Goal: Transaction & Acquisition: Purchase product/service

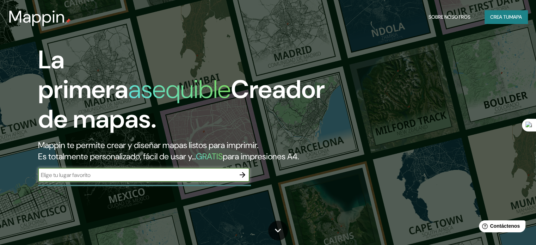
type input "N"
type input "[GEOGRAPHIC_DATA], [GEOGRAPHIC_DATA]"
click at [240, 179] on icon "button" at bounding box center [242, 175] width 8 height 8
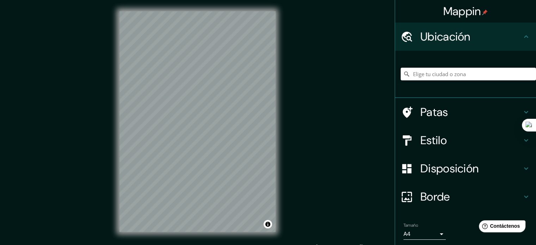
click at [481, 134] on h4 "Estilo" at bounding box center [470, 140] width 101 height 14
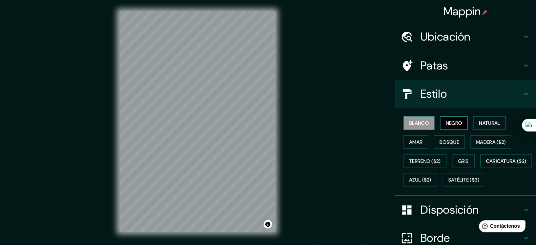
click at [446, 123] on font "Negro" at bounding box center [454, 123] width 17 height 6
click at [488, 122] on font "Natural" at bounding box center [489, 123] width 21 height 6
click at [421, 217] on font "Disposición" at bounding box center [449, 209] width 58 height 15
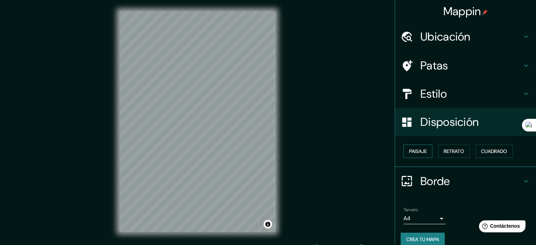
scroll to position [8, 0]
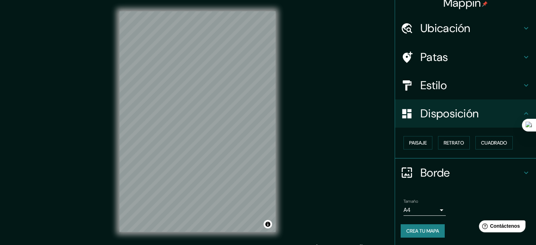
click at [431, 206] on body "Mappin Ubicación Patas Estilo Disposición Paisaje Retrato Cuadrado Borde Elige …" at bounding box center [268, 122] width 536 height 245
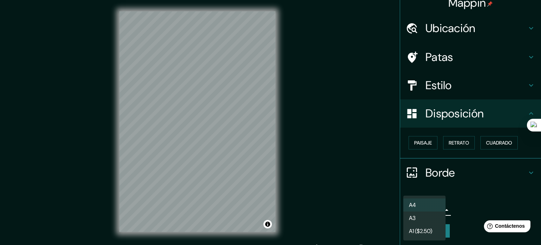
click at [428, 216] on li "A3" at bounding box center [424, 217] width 42 height 13
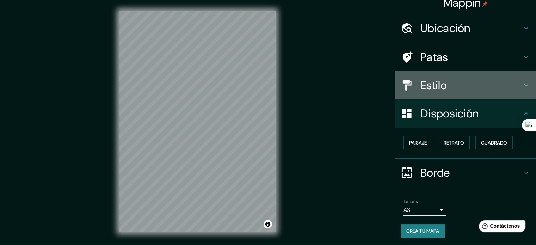
click at [447, 83] on h4 "Estilo" at bounding box center [470, 85] width 101 height 14
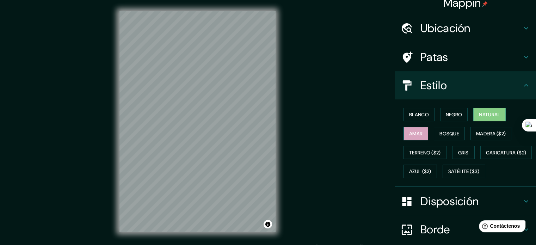
click at [416, 130] on font "Amar" at bounding box center [415, 133] width 13 height 6
click at [439, 132] on font "Bosque" at bounding box center [449, 133] width 20 height 6
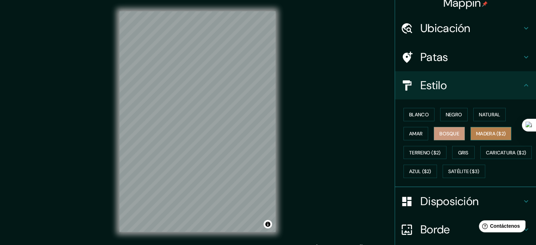
click at [478, 129] on font "Madera ($2)" at bounding box center [491, 133] width 30 height 9
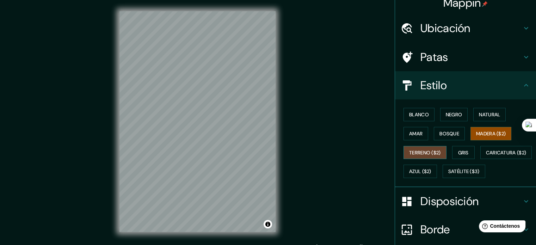
click at [433, 146] on button "Terreno ($2)" at bounding box center [424, 152] width 43 height 13
click at [485, 132] on font "Madera ($2)" at bounding box center [491, 133] width 30 height 6
click at [474, 115] on button "Natural" at bounding box center [489, 114] width 32 height 13
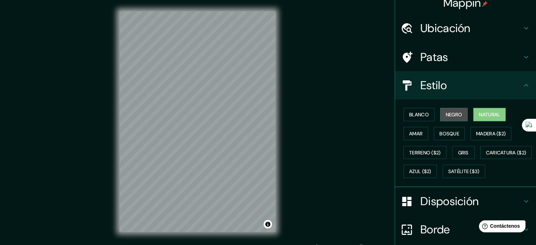
click at [463, 115] on button "Negro" at bounding box center [454, 114] width 28 height 13
click at [483, 112] on font "Natural" at bounding box center [489, 114] width 21 height 6
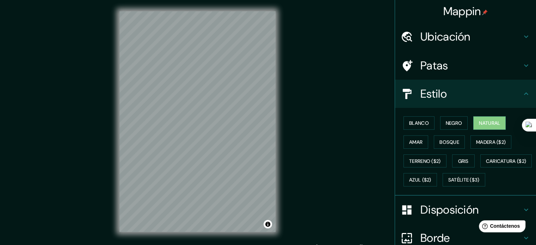
scroll to position [83, 0]
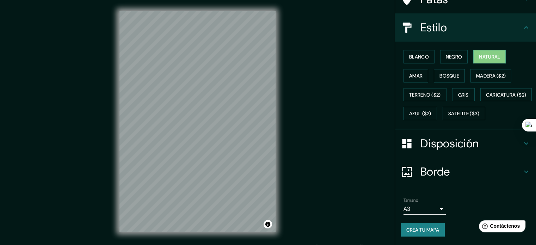
click at [434, 211] on body "Mappin Ubicación Patas Estilo Blanco Negro Natural [PERSON_NAME] ($2) Terreno (…" at bounding box center [268, 122] width 536 height 245
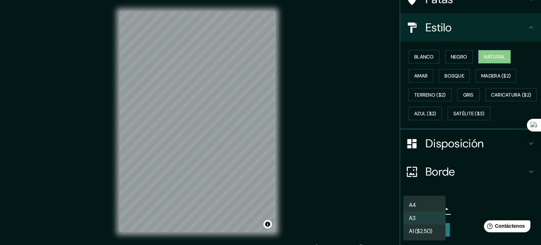
click at [426, 206] on li "A4" at bounding box center [424, 204] width 42 height 13
type input "single"
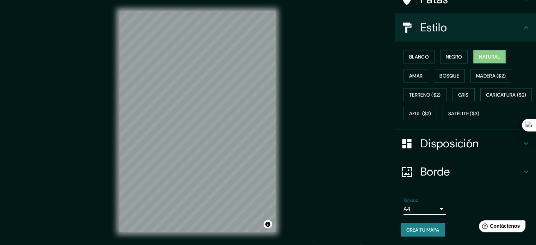
click at [434, 228] on font "Crea tu mapa" at bounding box center [422, 230] width 33 height 6
click at [428, 229] on font "Crea tu mapa" at bounding box center [422, 230] width 33 height 6
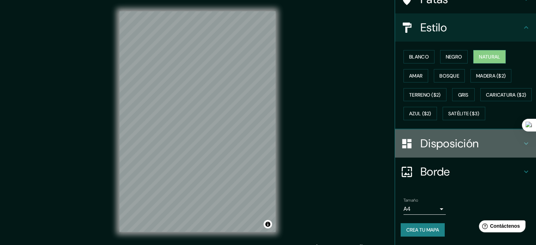
click at [454, 136] on font "Disposición" at bounding box center [449, 143] width 58 height 15
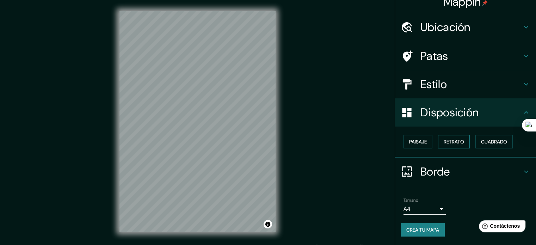
scroll to position [8, 0]
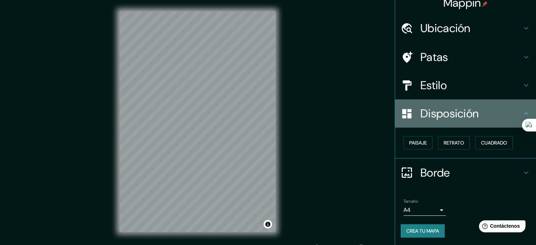
click at [477, 111] on h4 "Disposición" at bounding box center [470, 113] width 101 height 14
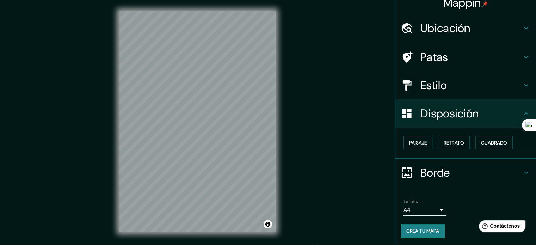
click at [479, 168] on h4 "Borde" at bounding box center [470, 173] width 101 height 14
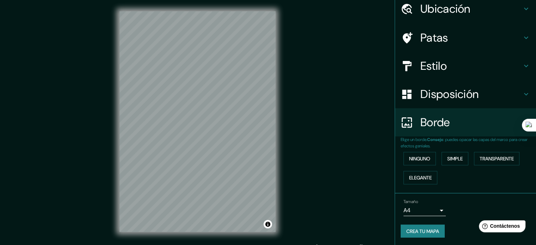
scroll to position [28, 0]
click at [420, 162] on font "Ninguno" at bounding box center [419, 158] width 21 height 9
click at [447, 159] on font "Simple" at bounding box center [455, 158] width 16 height 6
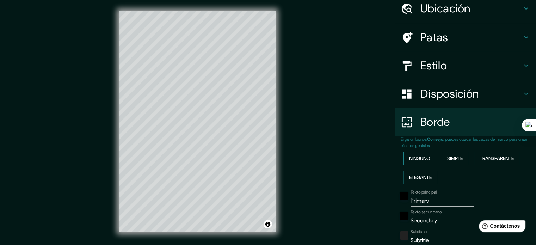
click at [424, 159] on font "Ninguno" at bounding box center [419, 158] width 21 height 6
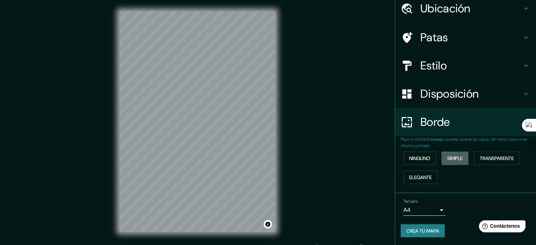
click at [464, 159] on button "Simple" at bounding box center [454, 157] width 27 height 13
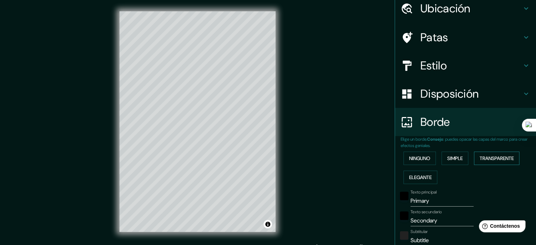
click at [484, 159] on font "Transparente" at bounding box center [496, 158] width 34 height 6
click at [428, 177] on button "Elegante" at bounding box center [420, 177] width 34 height 13
click at [424, 157] on font "Ninguno" at bounding box center [419, 158] width 21 height 6
